Goal: Use online tool/utility: Utilize a website feature to perform a specific function

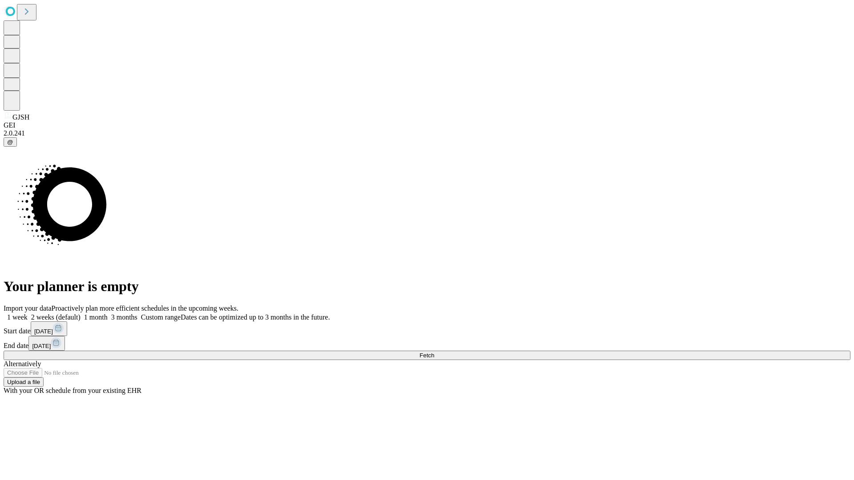
click at [434, 352] on span "Fetch" at bounding box center [426, 355] width 15 height 7
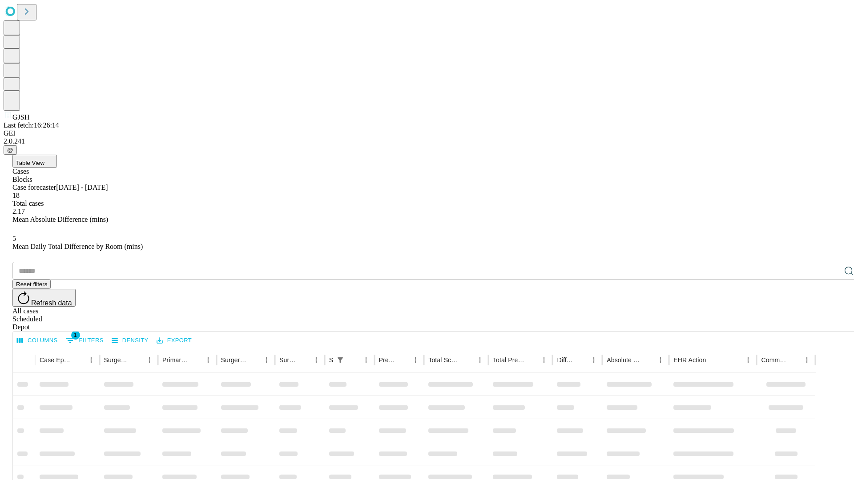
click at [44, 160] on span "Table View" at bounding box center [30, 163] width 28 height 7
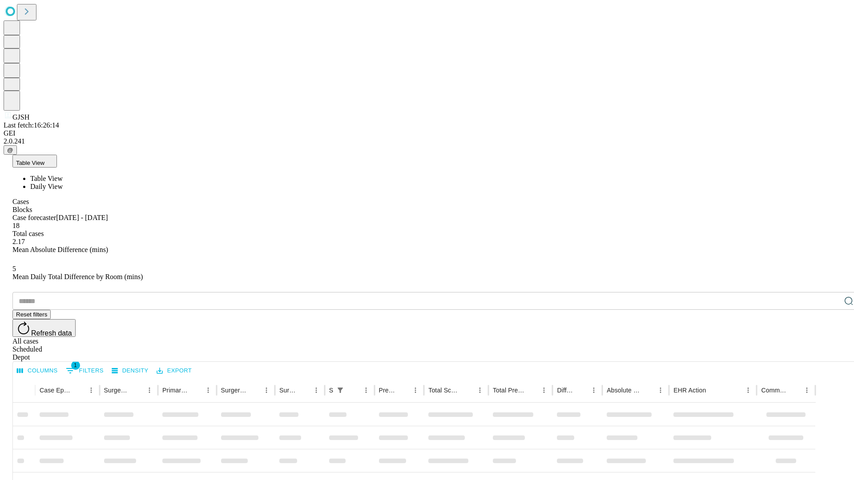
click at [63, 183] on span "Daily View" at bounding box center [46, 187] width 32 height 8
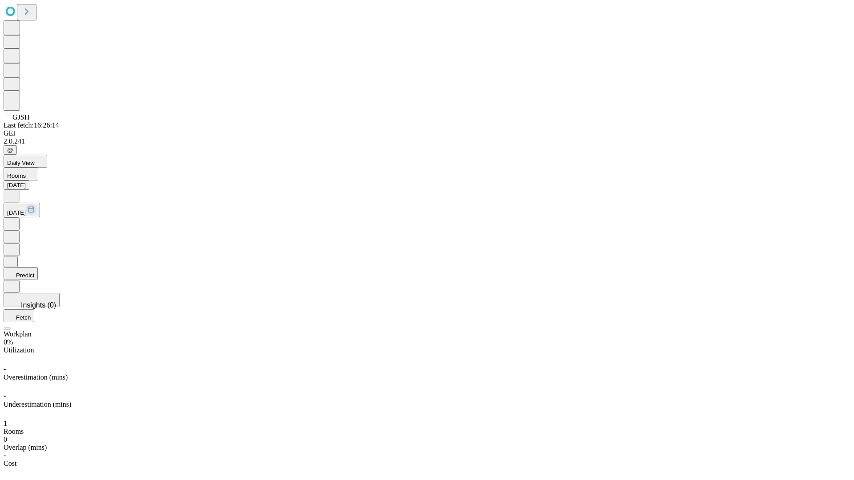
click at [38, 267] on button "Predict" at bounding box center [21, 273] width 34 height 13
